Goal: Use online tool/utility: Utilize a website feature to perform a specific function

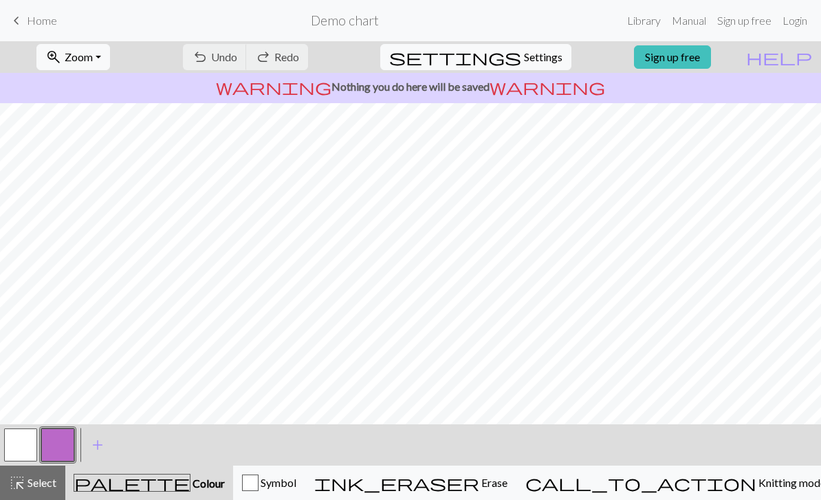
click at [12, 444] on button "button" at bounding box center [20, 444] width 33 height 33
click at [55, 443] on button "button" at bounding box center [57, 444] width 33 height 33
click at [25, 440] on button "button" at bounding box center [20, 444] width 33 height 33
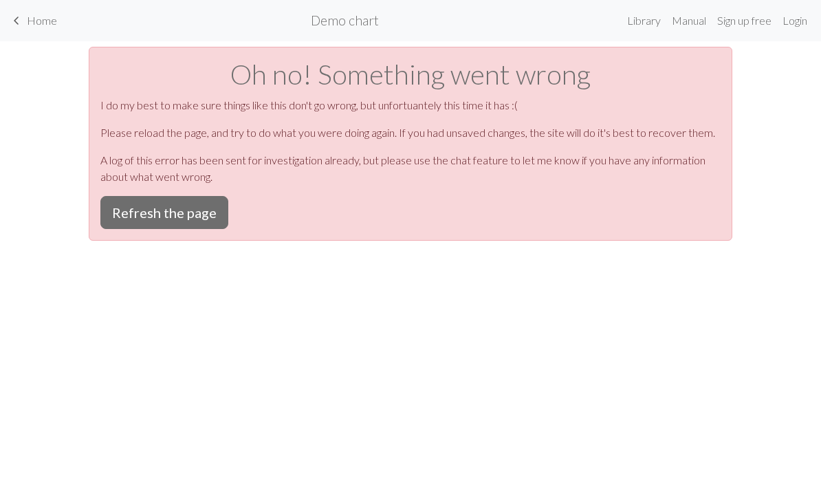
click at [171, 209] on button "Refresh the page" at bounding box center [164, 212] width 128 height 33
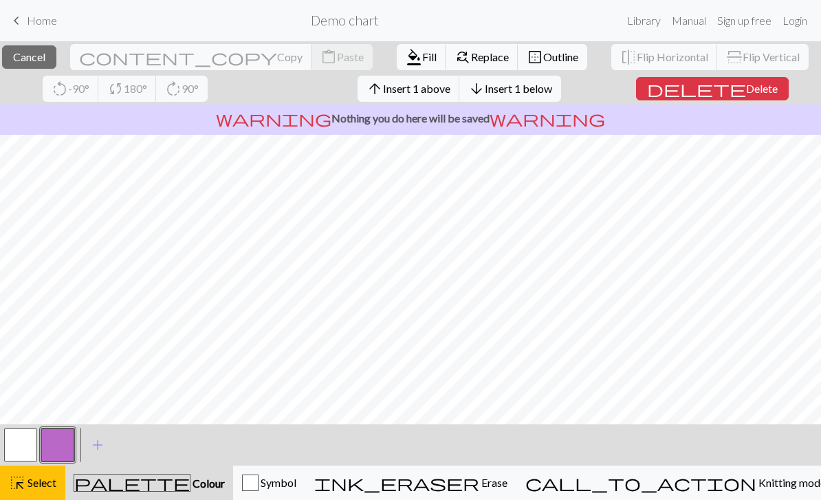
click at [637, 65] on button "flip Flip Horizontal" at bounding box center [664, 57] width 107 height 26
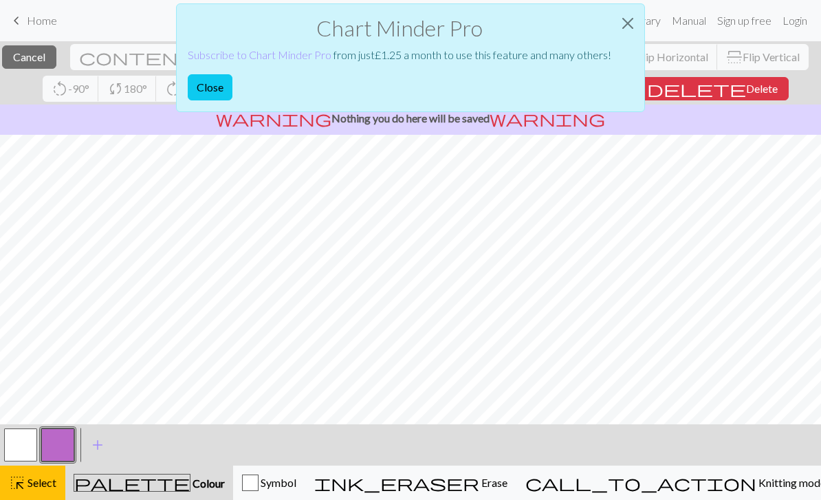
click at [737, 55] on div "Chart Minder Pro Subscribe to Chart Minder Pro from just £ 1.25 a month to use …" at bounding box center [410, 61] width 821 height 123
click at [630, 21] on button "Close" at bounding box center [627, 23] width 33 height 39
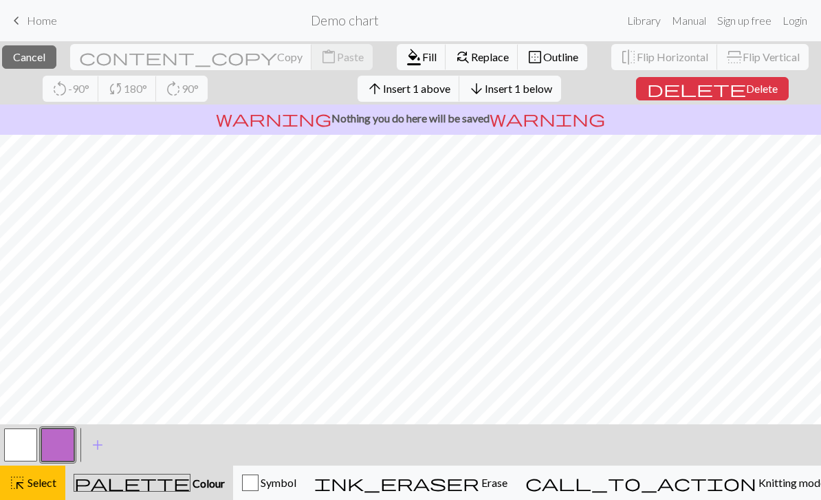
click at [702, 492] on button "call_to_action Knitting mode Knitting mode" at bounding box center [676, 483] width 318 height 34
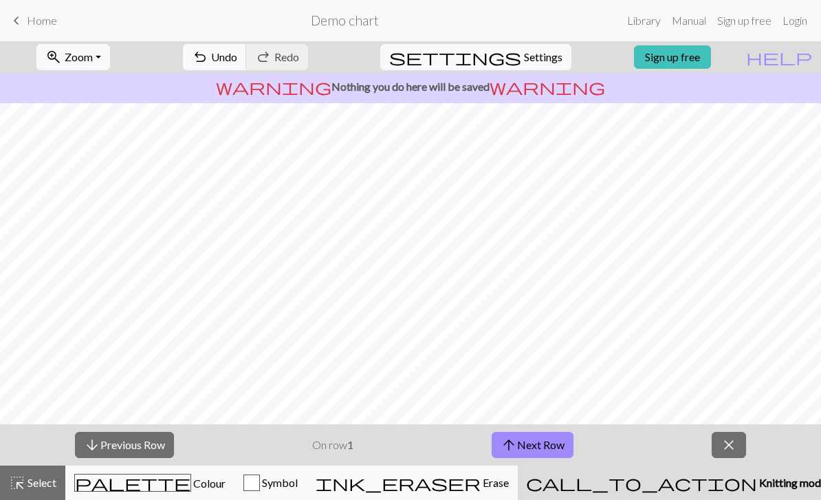
click at [122, 487] on div "palette Colour Colour" at bounding box center [149, 483] width 151 height 18
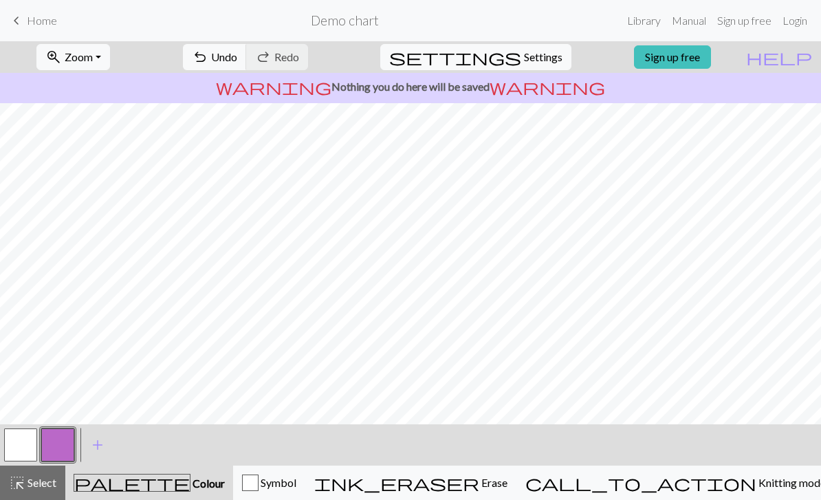
click at [509, 58] on button "settings Settings" at bounding box center [475, 57] width 191 height 26
select select "aran"
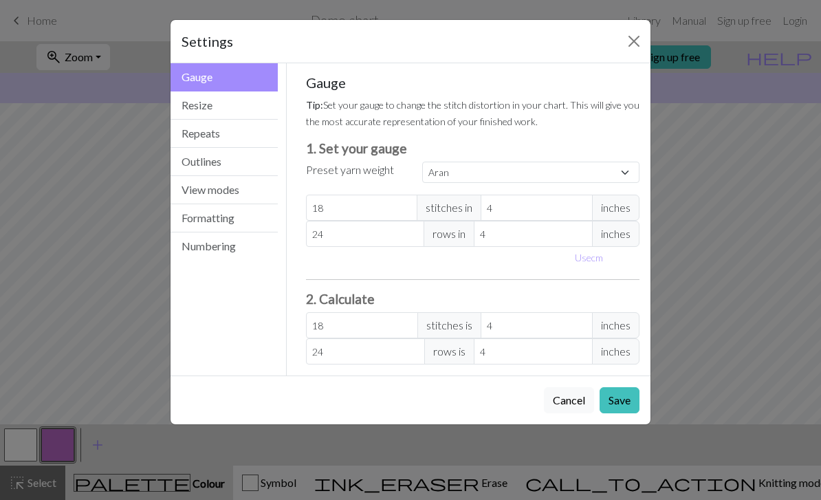
click at [225, 105] on button "Resize" at bounding box center [224, 105] width 107 height 28
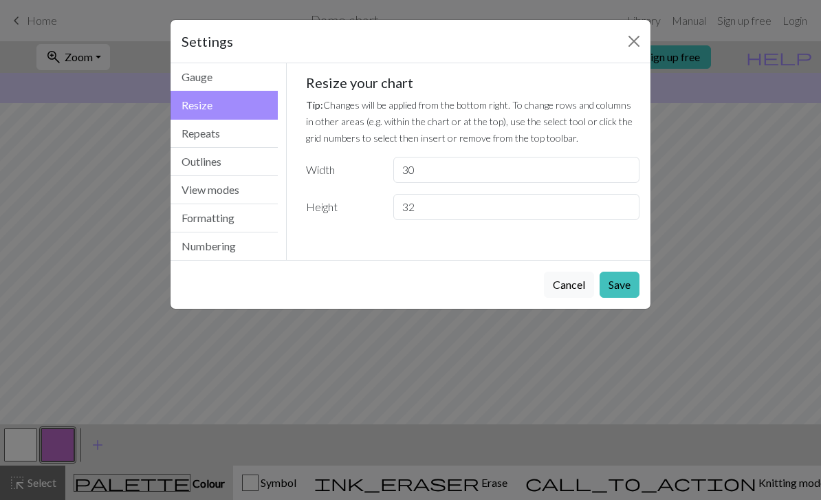
click at [220, 133] on button "Repeats" at bounding box center [224, 134] width 107 height 28
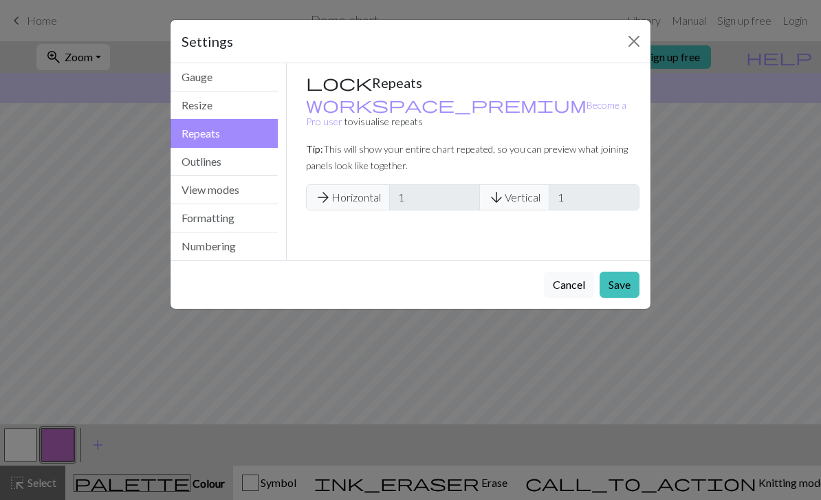
click at [228, 158] on button "Outlines" at bounding box center [224, 162] width 107 height 28
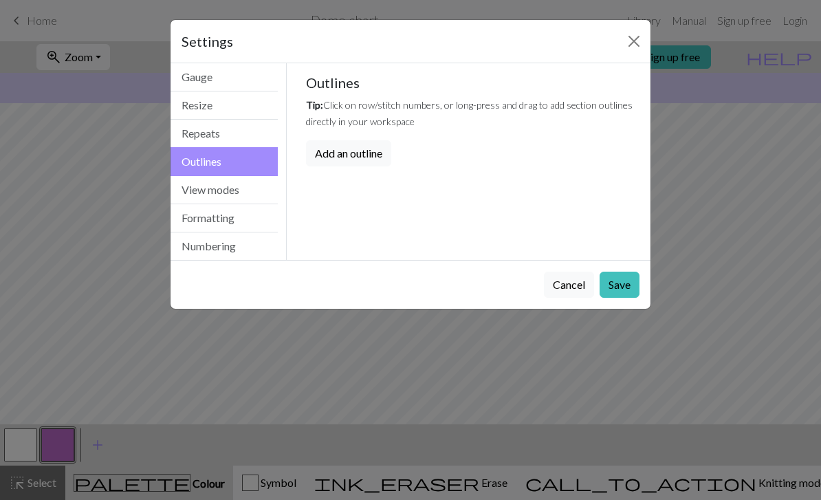
click at [228, 187] on button "View modes" at bounding box center [224, 190] width 107 height 28
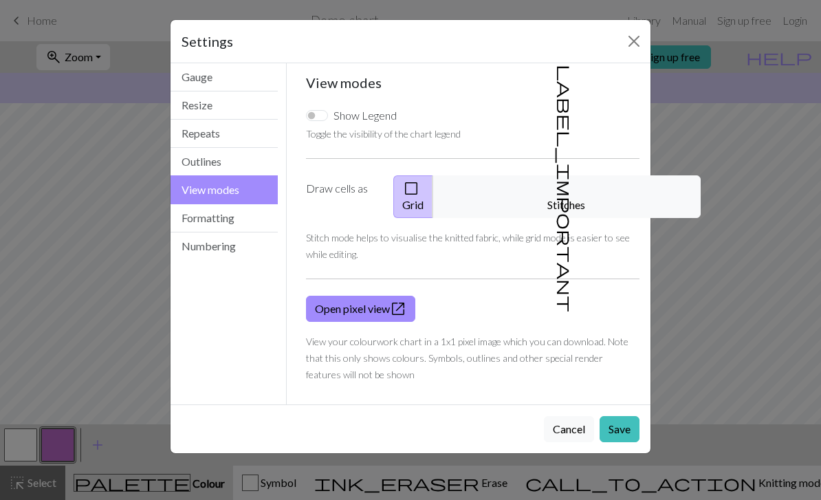
click at [591, 180] on button "label_important Stitches" at bounding box center [567, 196] width 268 height 43
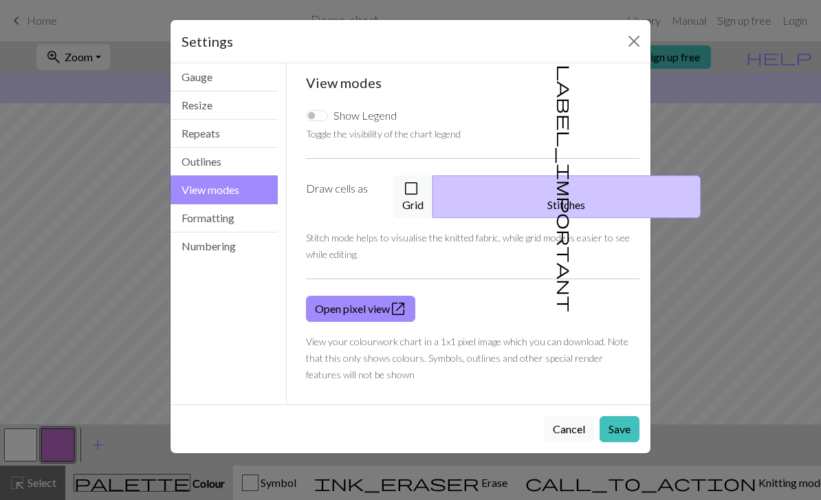
click at [624, 416] on button "Save" at bounding box center [620, 429] width 40 height 26
